Goal: Task Accomplishment & Management: Manage account settings

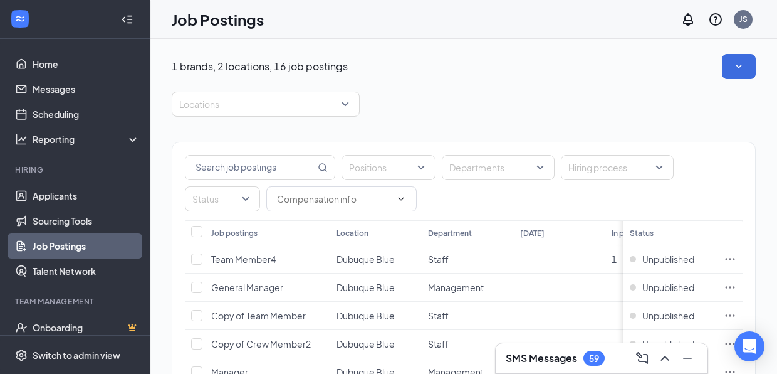
click at [560, 359] on h3 "SMS Messages" at bounding box center [541, 358] width 71 height 14
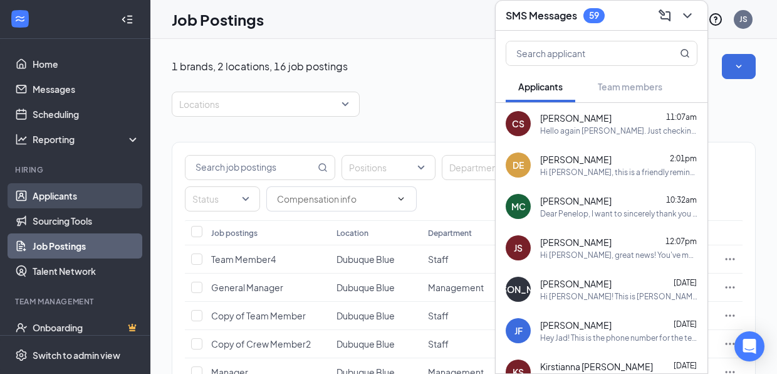
click at [65, 204] on link "Applicants" at bounding box center [86, 195] width 107 height 25
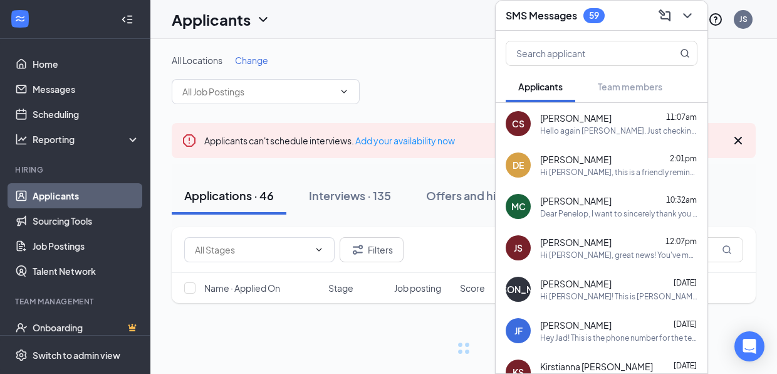
click at [259, 64] on span "Change" at bounding box center [251, 60] width 33 height 11
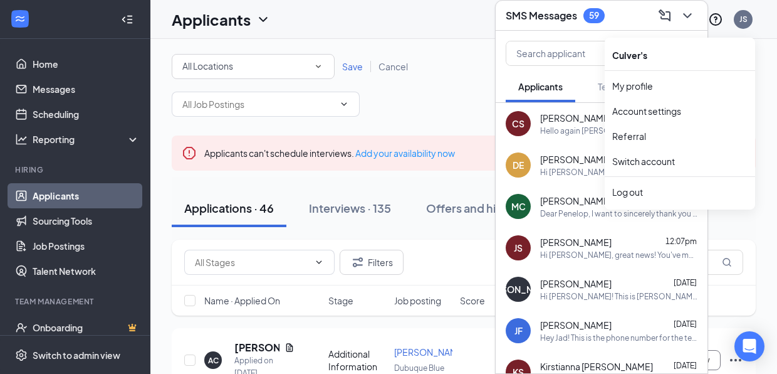
click at [685, 17] on icon "ChevronDown" at bounding box center [687, 15] width 15 height 15
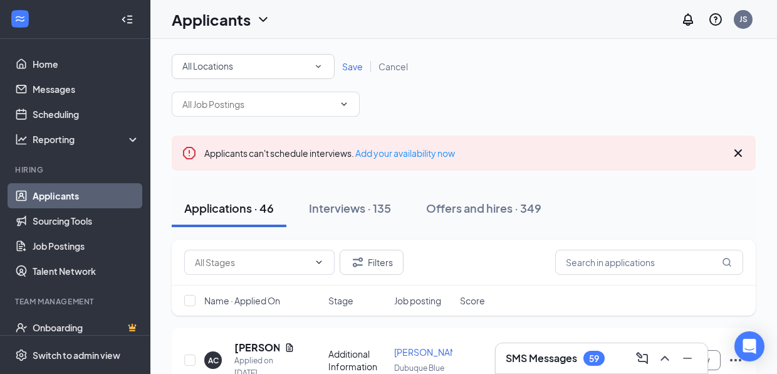
click at [326, 60] on div "All Locations All Locations" at bounding box center [253, 66] width 163 height 25
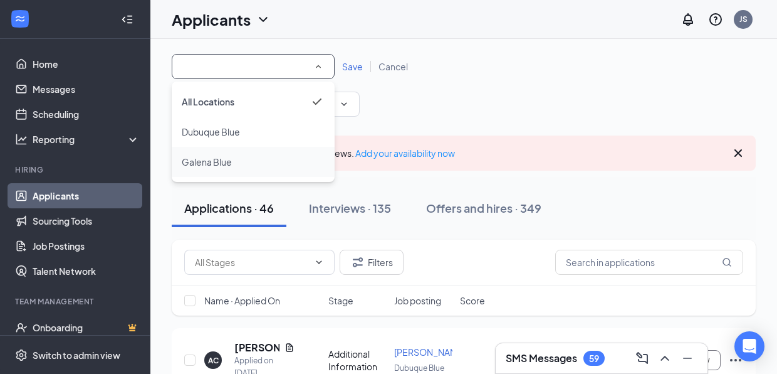
click at [220, 160] on span "Galena Blue" at bounding box center [207, 161] width 50 height 11
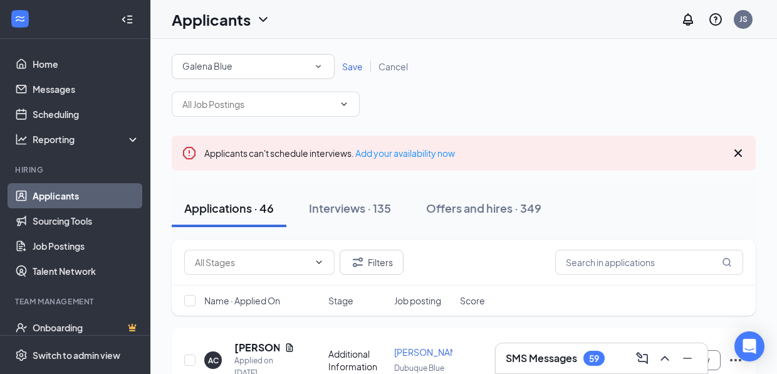
click at [353, 73] on div "All Locations Galena Blue Save Cancel" at bounding box center [464, 66] width 584 height 25
click at [354, 65] on span "Save" at bounding box center [352, 66] width 21 height 11
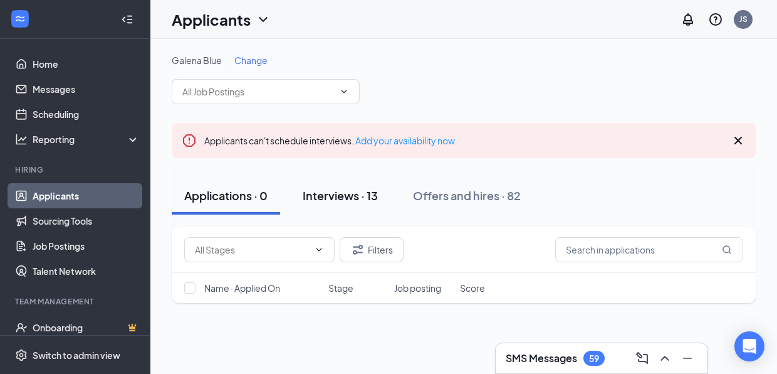
click at [330, 208] on button "Interviews · 13" at bounding box center [340, 196] width 100 height 38
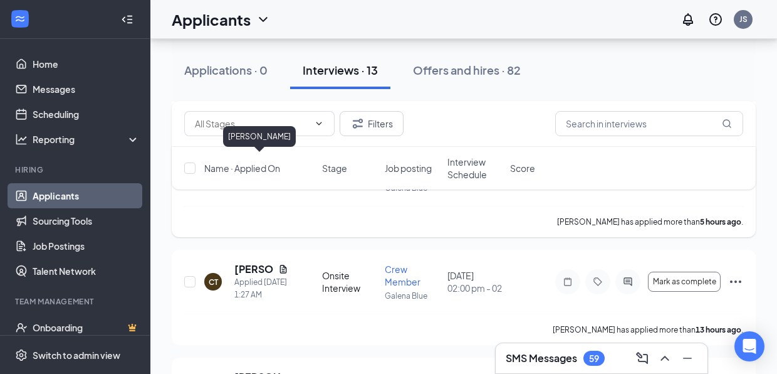
scroll to position [295, 0]
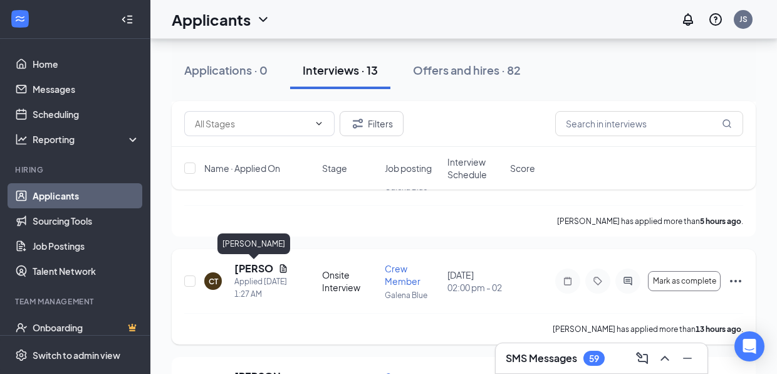
click at [249, 269] on h5 "[PERSON_NAME]" at bounding box center [253, 268] width 39 height 14
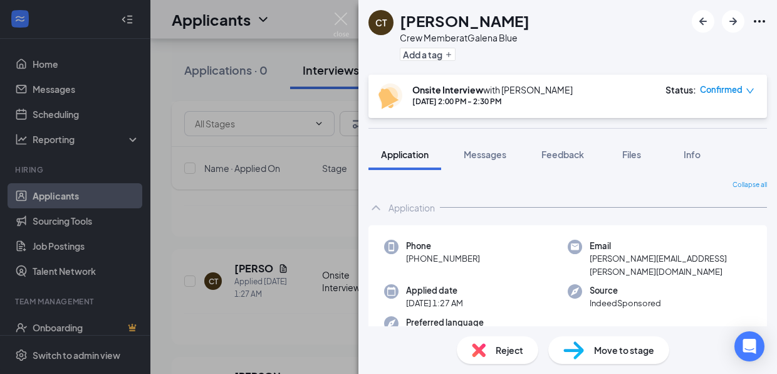
click at [496, 352] on span "Reject" at bounding box center [510, 350] width 28 height 14
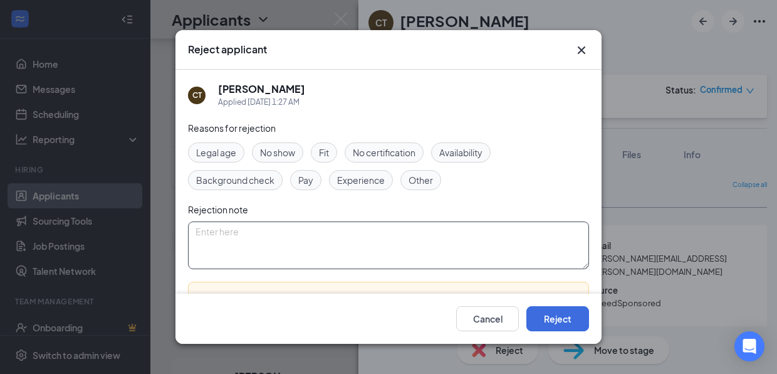
click at [307, 230] on textarea at bounding box center [388, 245] width 401 height 48
type textarea "found another job"
click at [562, 322] on button "Reject" at bounding box center [558, 318] width 63 height 25
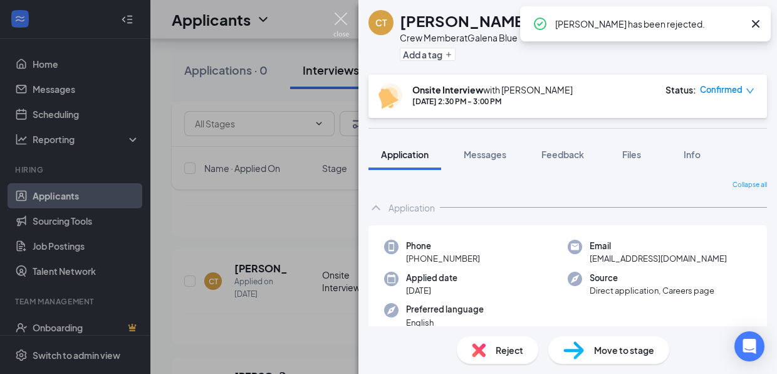
click at [341, 19] on img at bounding box center [342, 25] width 16 height 24
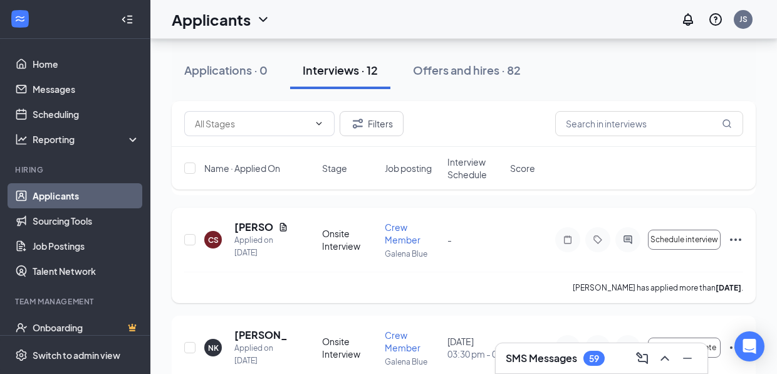
scroll to position [498, 0]
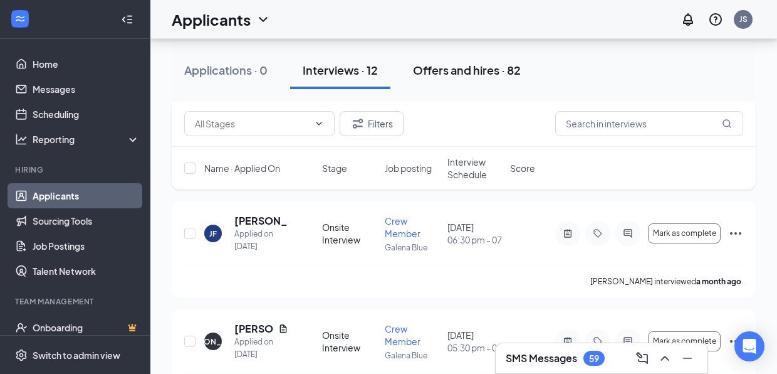
click at [486, 64] on div "Offers and hires · 82" at bounding box center [467, 70] width 108 height 16
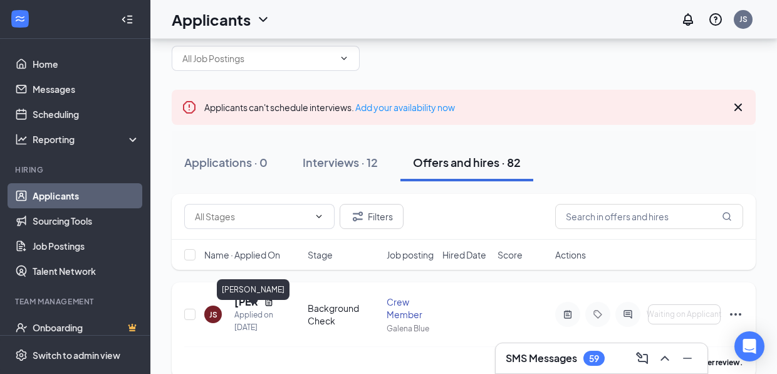
click at [244, 308] on h5 "[PERSON_NAME]" at bounding box center [246, 302] width 24 height 14
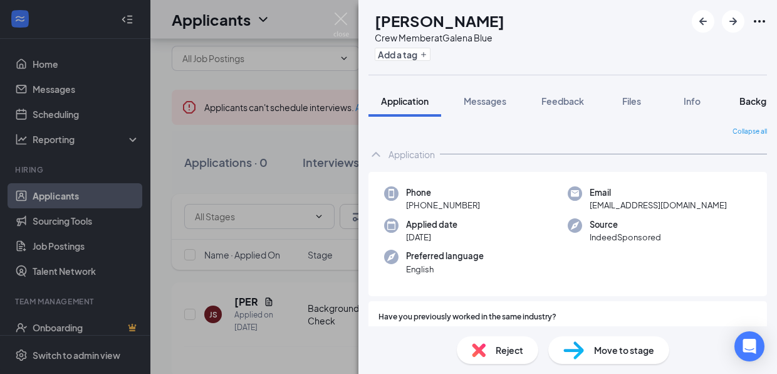
click at [757, 97] on span "Background" at bounding box center [765, 100] width 51 height 11
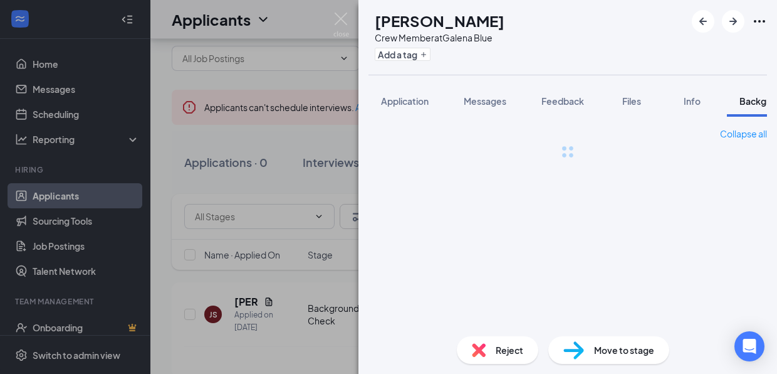
scroll to position [0, 39]
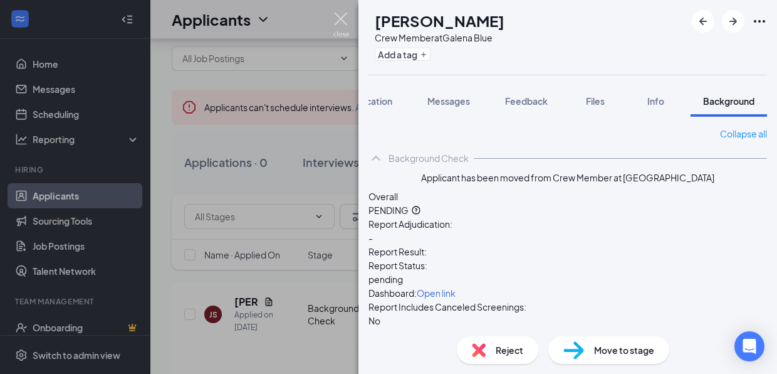
click at [342, 16] on img at bounding box center [342, 25] width 16 height 24
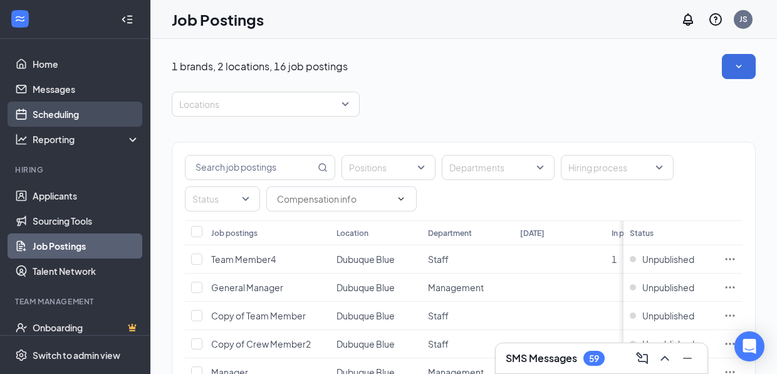
click at [56, 116] on link "Scheduling" at bounding box center [86, 114] width 107 height 25
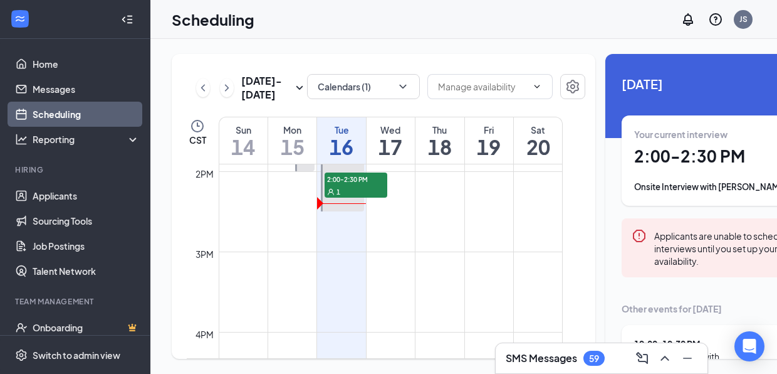
scroll to position [1115, 0]
click at [336, 88] on button "Calendars (1)" at bounding box center [363, 86] width 113 height 25
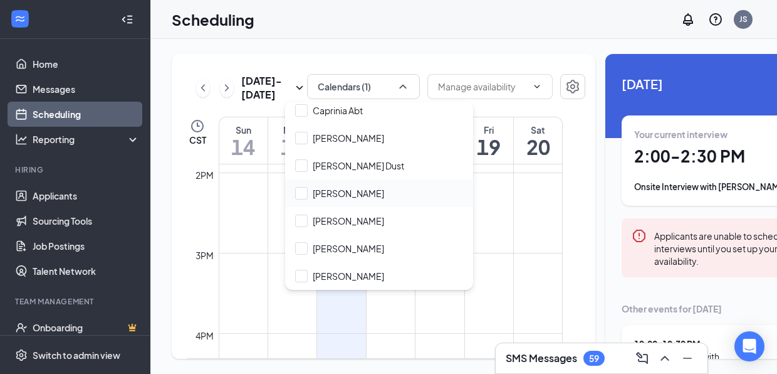
scroll to position [143, 0]
click at [307, 276] on div at bounding box center [301, 276] width 13 height 13
click at [307, 276] on input "Veronica Rivera" at bounding box center [339, 276] width 89 height 13
click at [299, 275] on input "Veronica Rivera" at bounding box center [339, 276] width 89 height 13
checkbox input "true"
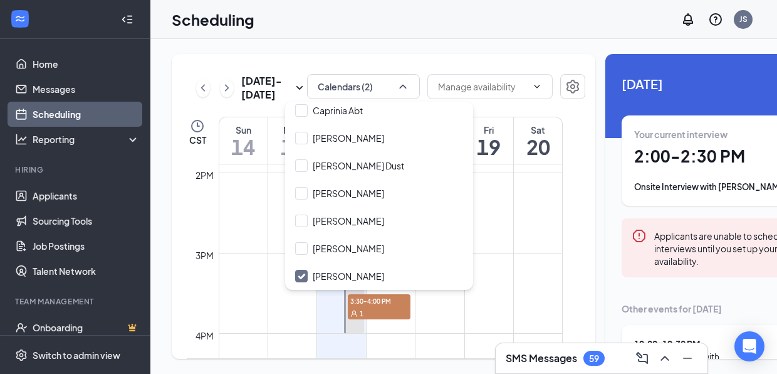
click at [191, 45] on div "Sep 14 - Sep 20 Calendars (2) CST Sun 14 Mon 15 Tue 16 Wed 17 Thu 18 Fri 19 Sat…" at bounding box center [503, 206] width 707 height 335
